Goal: Find contact information

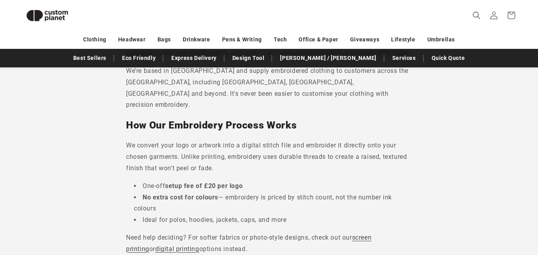
scroll to position [270, 0]
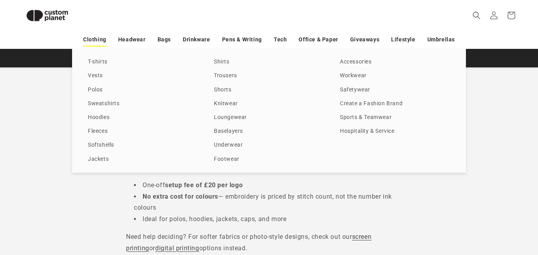
click at [91, 42] on link "Clothing" at bounding box center [94, 40] width 23 height 14
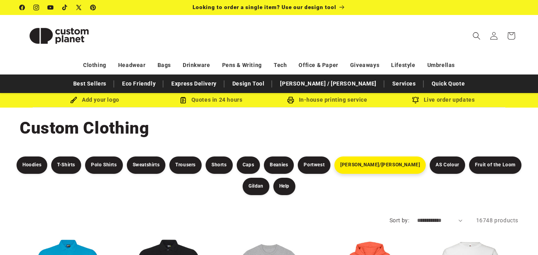
click at [355, 162] on link "Stanley/Stella" at bounding box center [379, 164] width 91 height 17
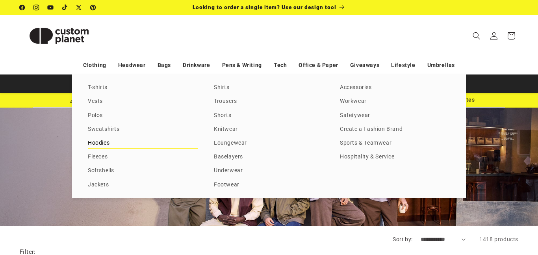
click at [108, 143] on link "Hoodies" at bounding box center [143, 143] width 110 height 11
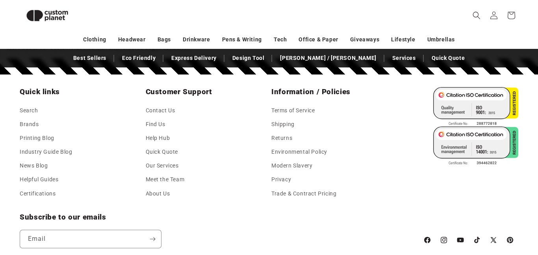
scroll to position [1080, 0]
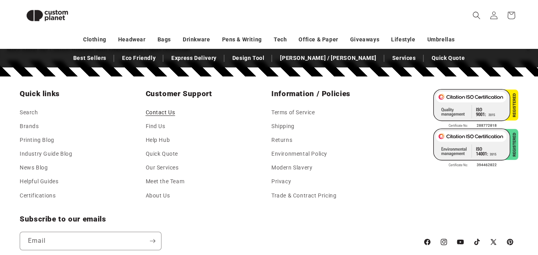
click at [165, 109] on link "Contact Us" at bounding box center [161, 113] width 30 height 12
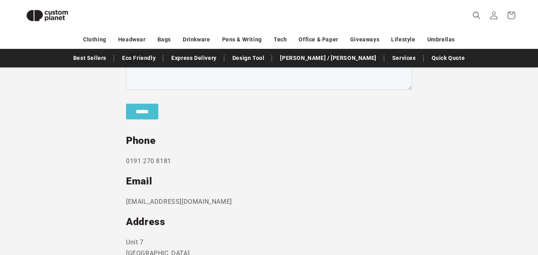
scroll to position [367, 0]
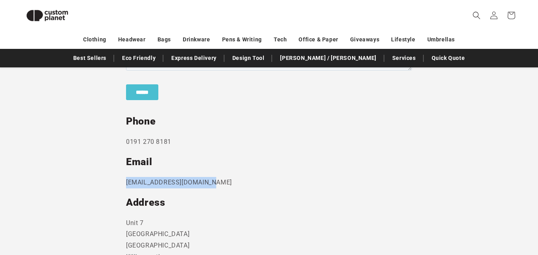
drag, startPoint x: 217, startPoint y: 187, endPoint x: 125, endPoint y: 182, distance: 92.7
click at [125, 182] on section "Send us a message and someone will get back to you within 24 hours. Phone [PHON…" at bounding box center [269, 122] width 538 height 430
copy p "[EMAIL_ADDRESS][DOMAIN_NAME]"
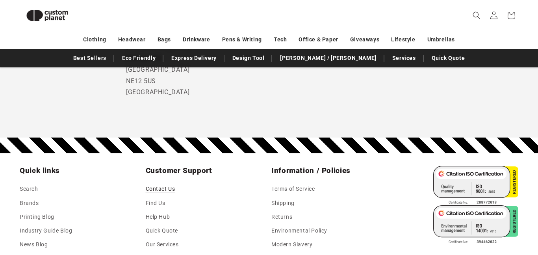
scroll to position [568, 0]
